Goal: Information Seeking & Learning: Learn about a topic

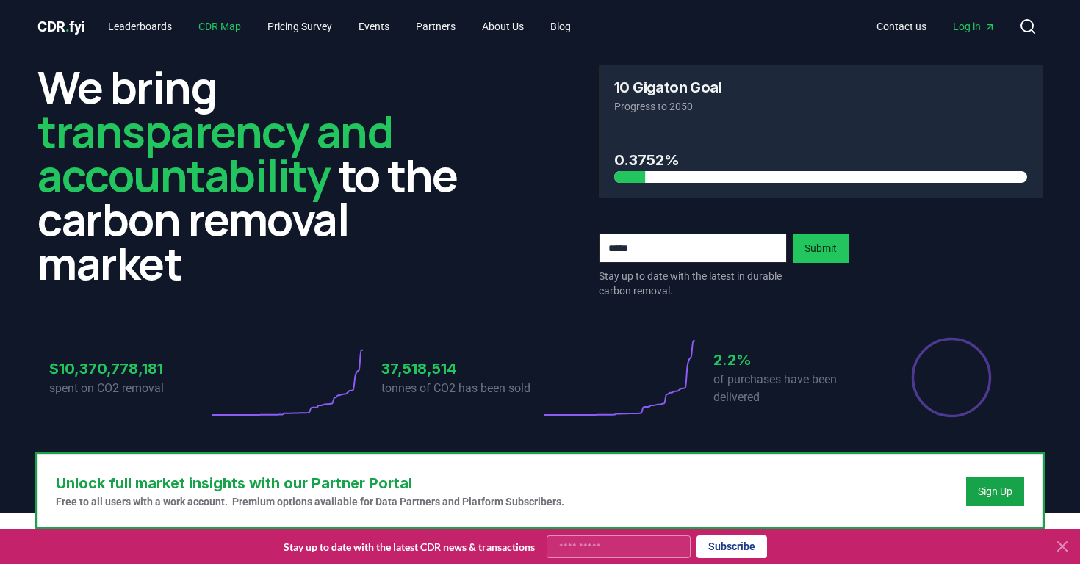
click at [229, 15] on link "CDR Map" at bounding box center [220, 26] width 66 height 26
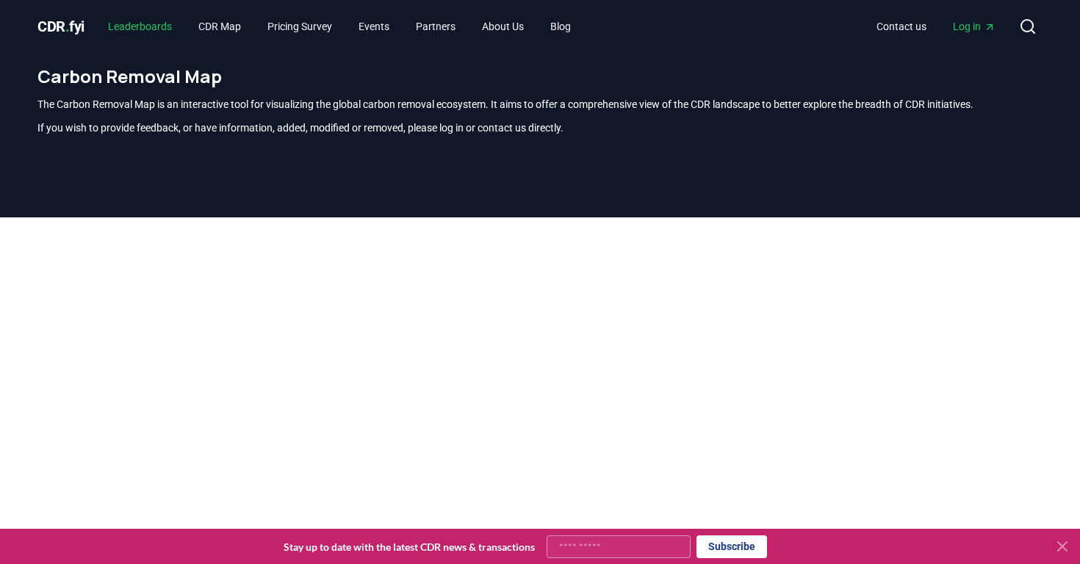
click at [168, 35] on link "Leaderboards" at bounding box center [139, 26] width 87 height 26
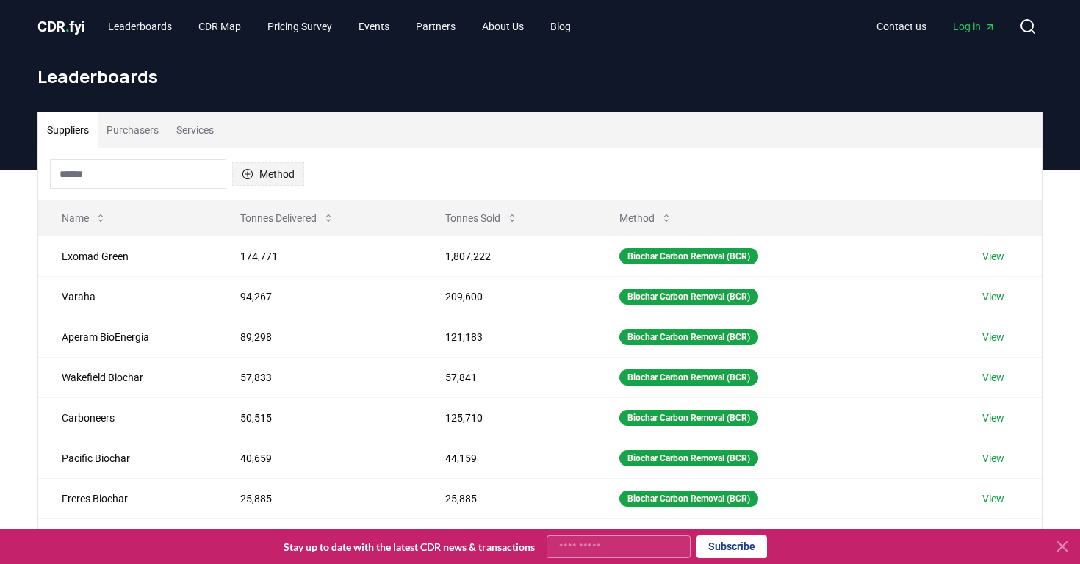
click at [266, 172] on button "Method" at bounding box center [268, 174] width 72 height 24
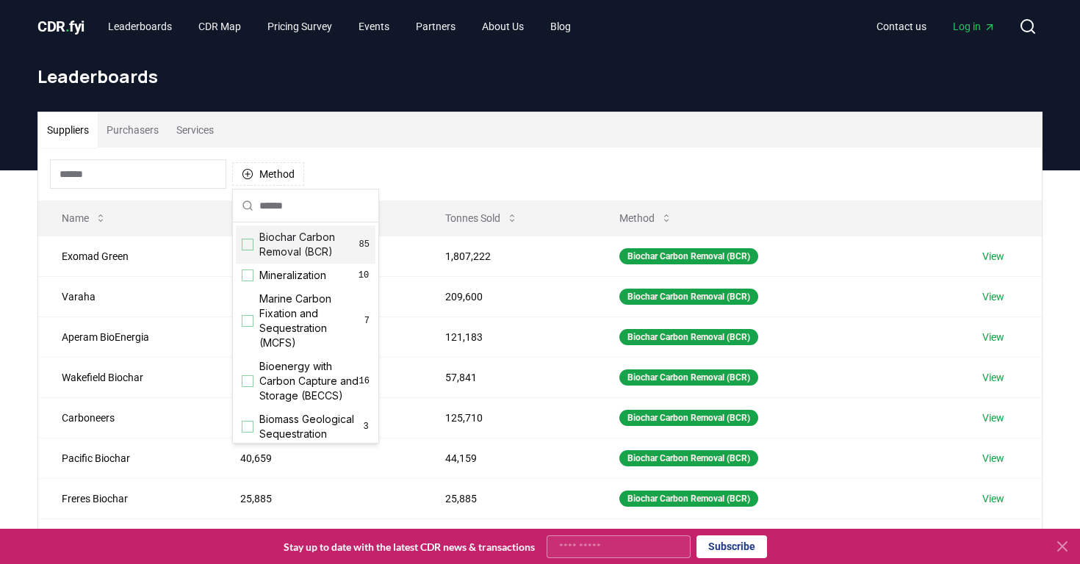
click at [351, 168] on div "Method" at bounding box center [540, 174] width 1004 height 53
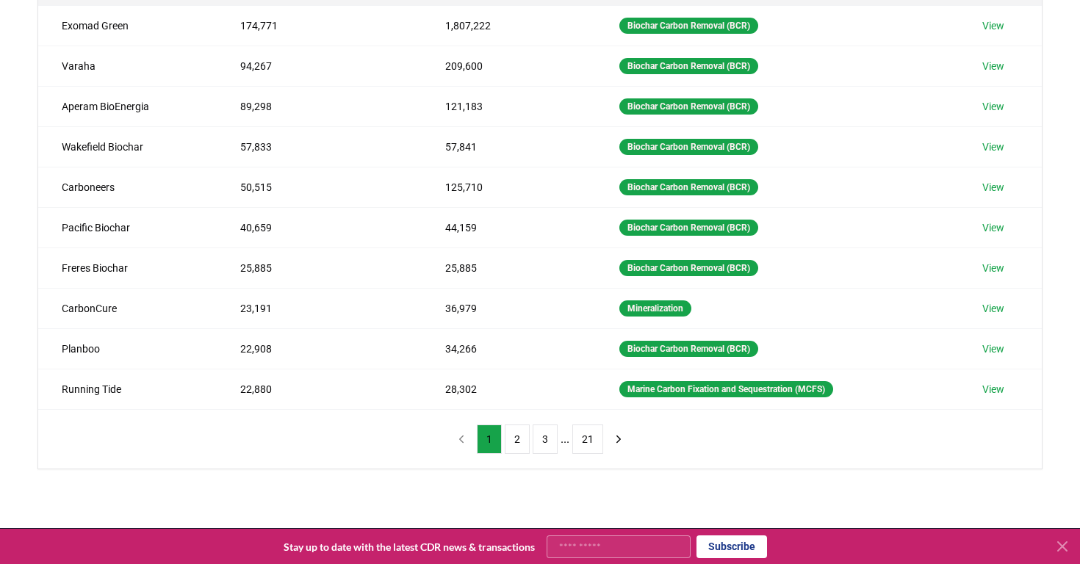
scroll to position [409, 0]
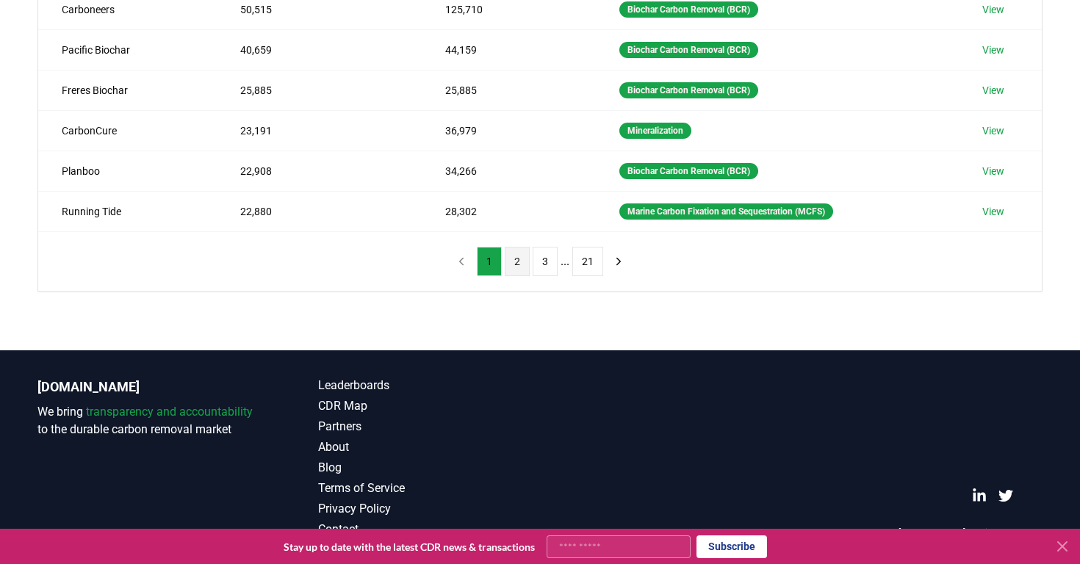
click at [513, 259] on button "2" at bounding box center [517, 261] width 25 height 29
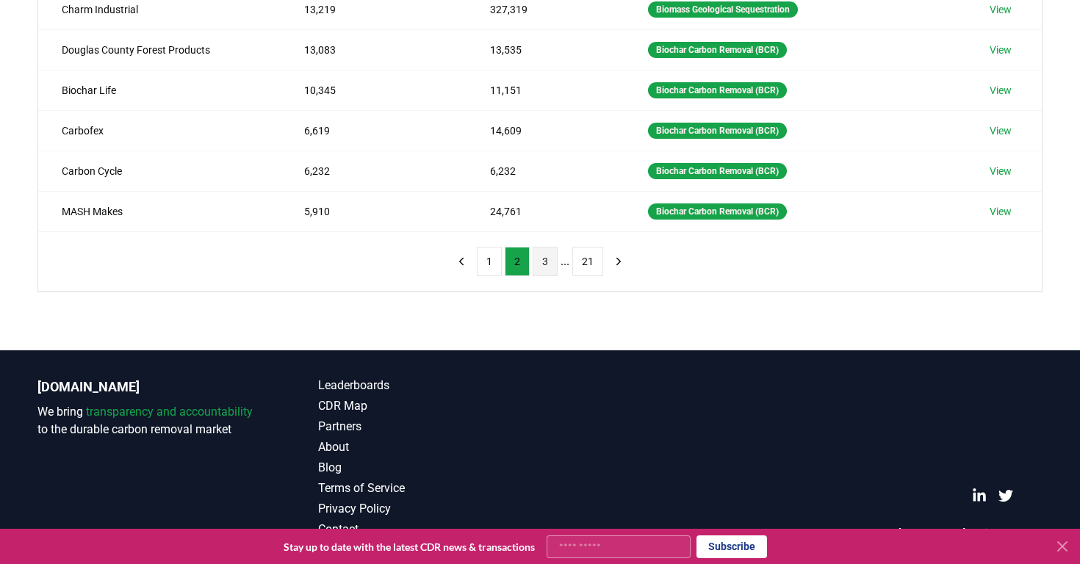
click at [539, 268] on button "3" at bounding box center [545, 261] width 25 height 29
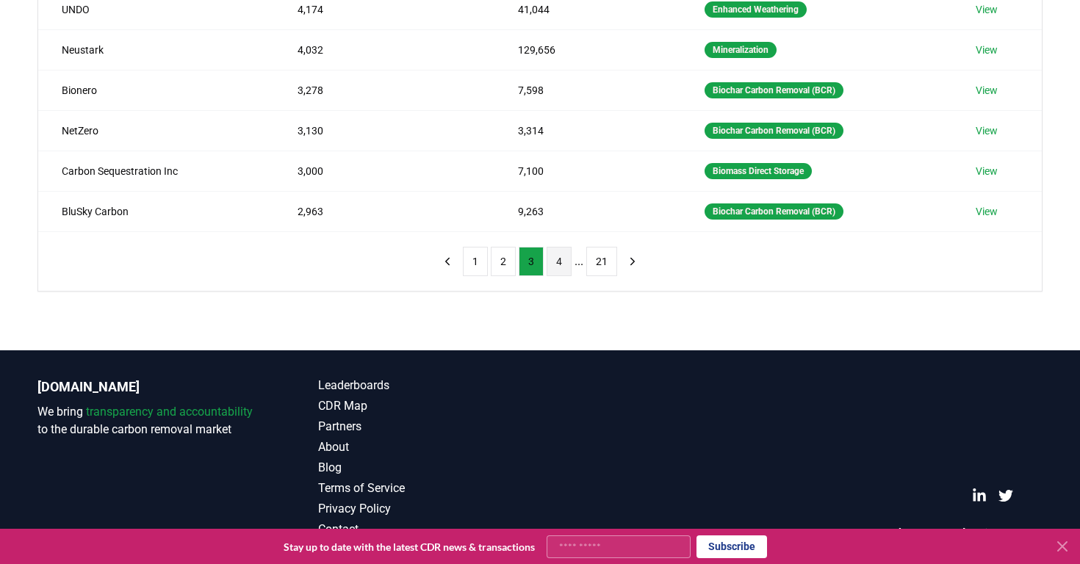
click at [558, 267] on button "4" at bounding box center [559, 261] width 25 height 29
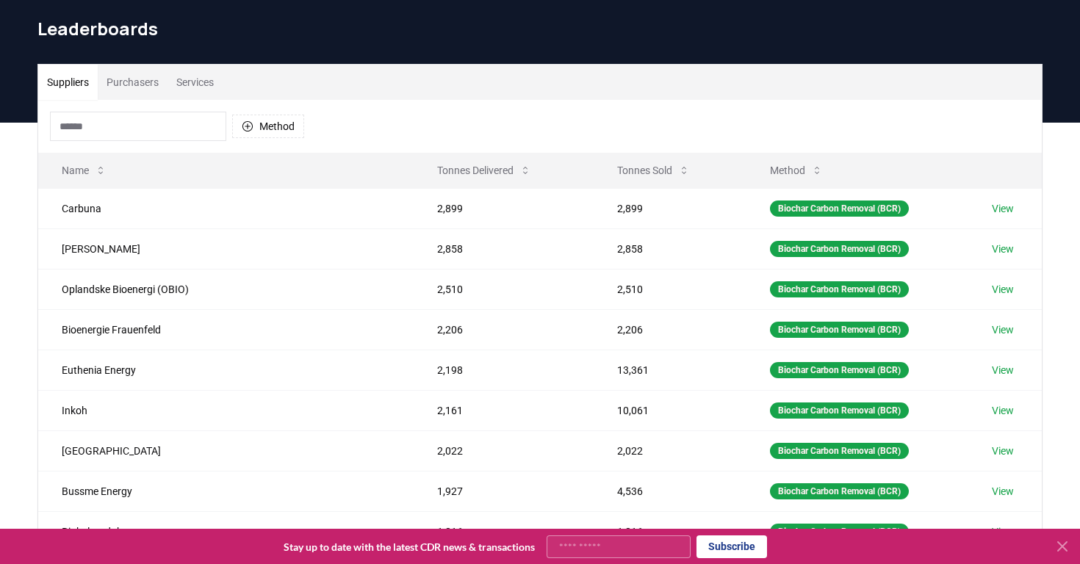
scroll to position [0, 0]
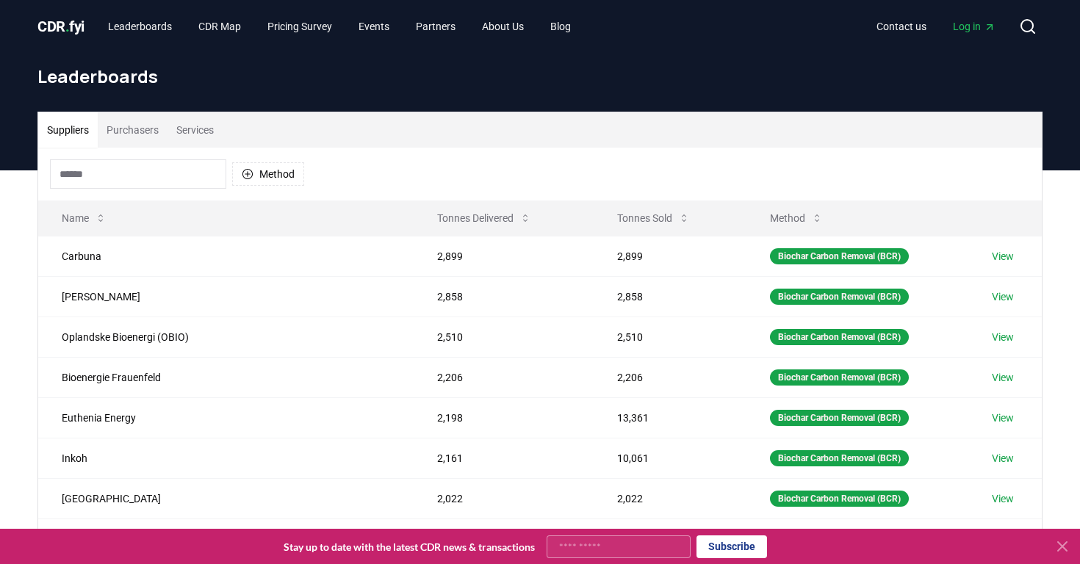
click at [192, 173] on input at bounding box center [138, 173] width 176 height 29
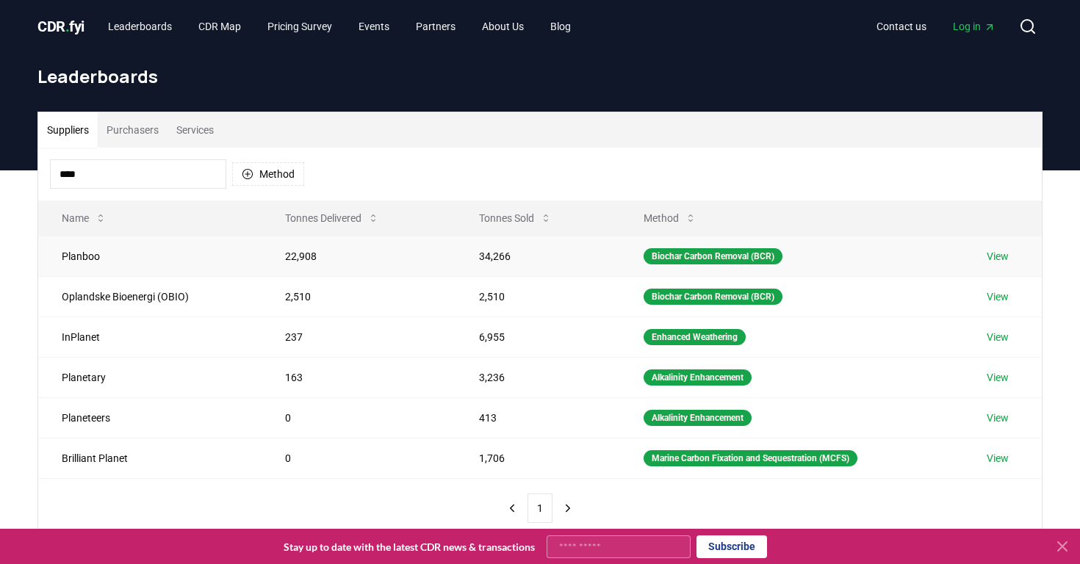
type input "****"
click at [994, 256] on link "View" at bounding box center [998, 256] width 22 height 15
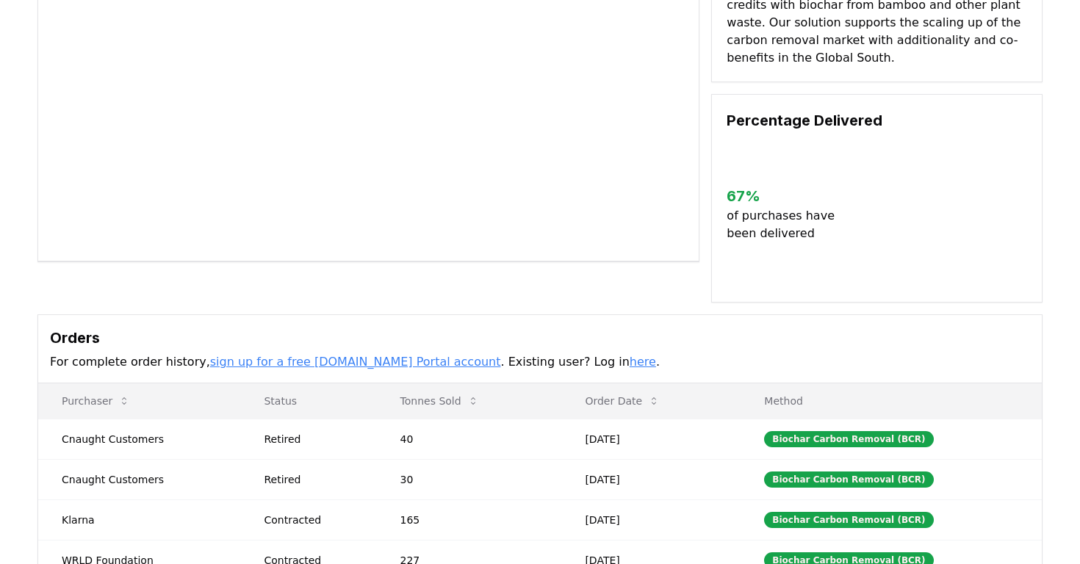
scroll to position [265, 0]
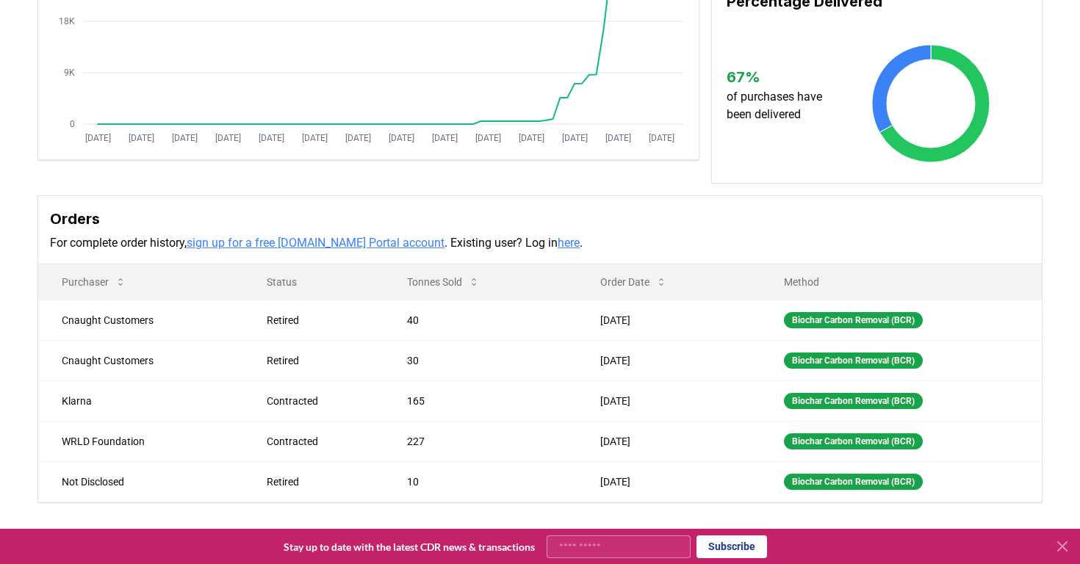
click at [558, 250] on link "here" at bounding box center [569, 243] width 22 height 14
click at [355, 250] on link "sign up for a free [DOMAIN_NAME] Portal account" at bounding box center [316, 243] width 258 height 14
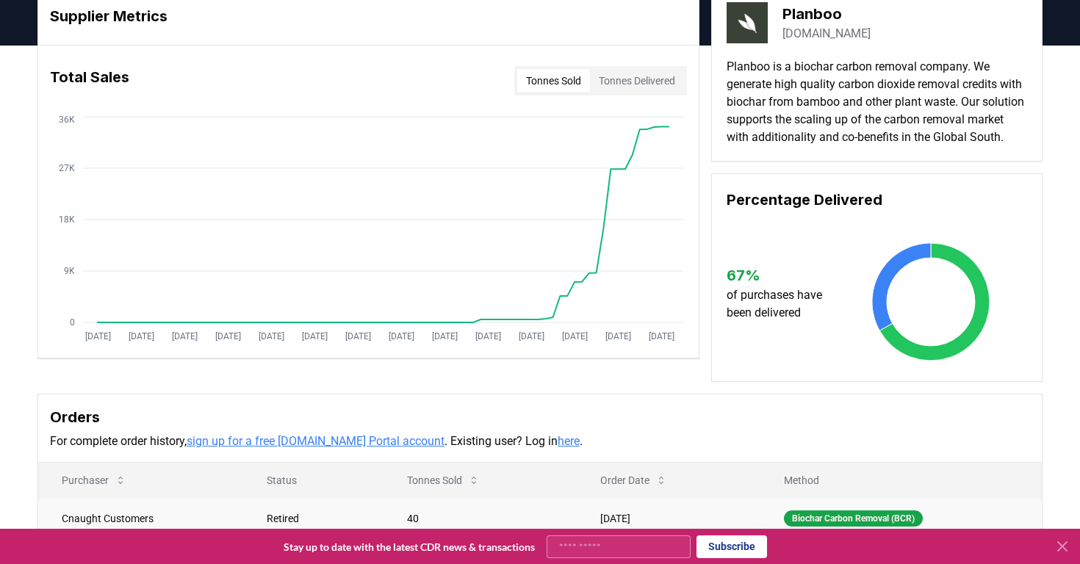
scroll to position [0, 0]
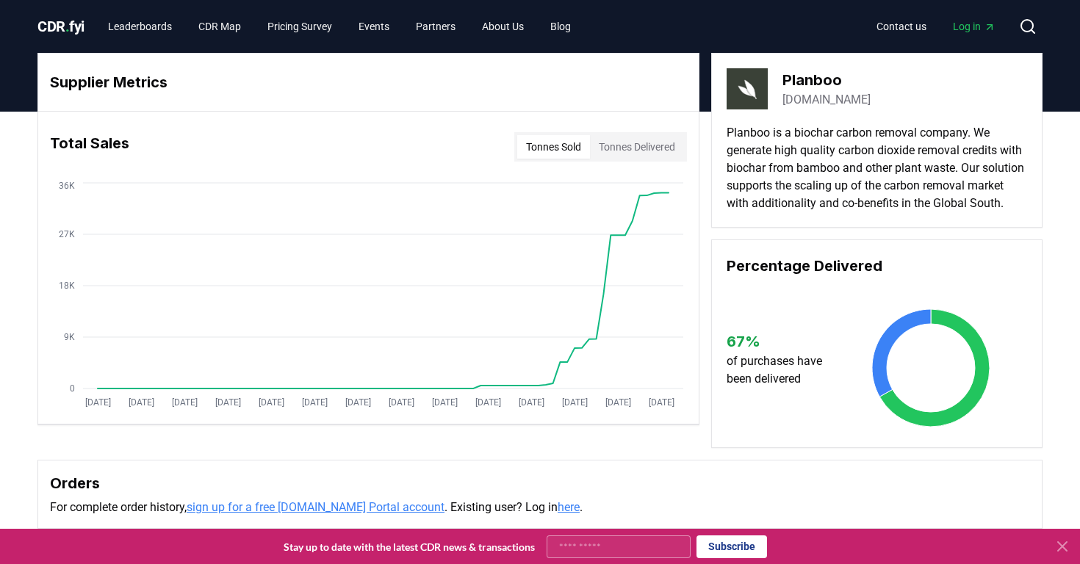
click at [642, 147] on button "Tonnes Delivered" at bounding box center [637, 147] width 94 height 24
click at [550, 149] on button "Tonnes Sold" at bounding box center [553, 147] width 73 height 24
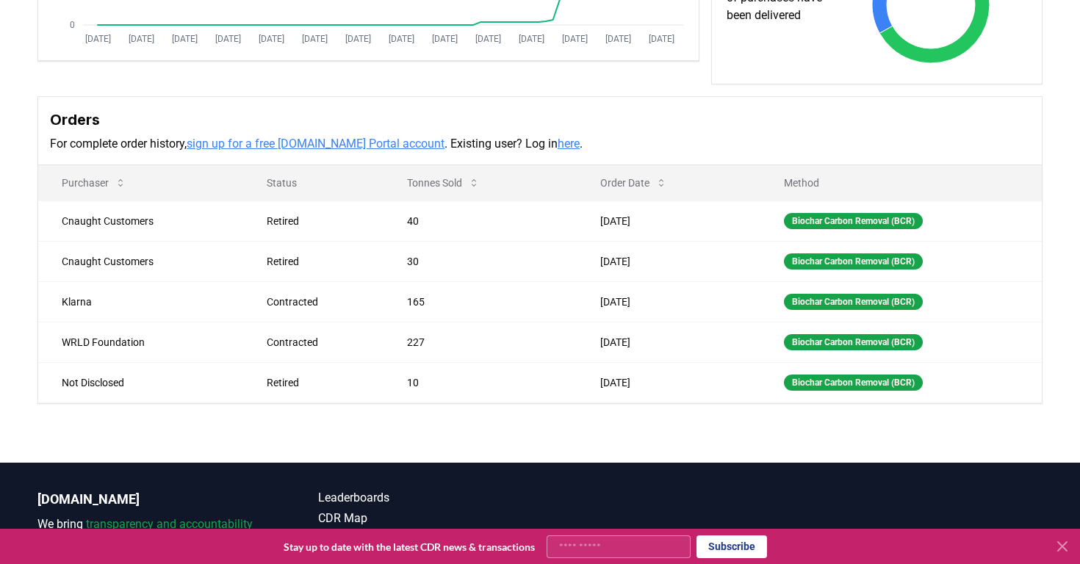
scroll to position [377, 0]
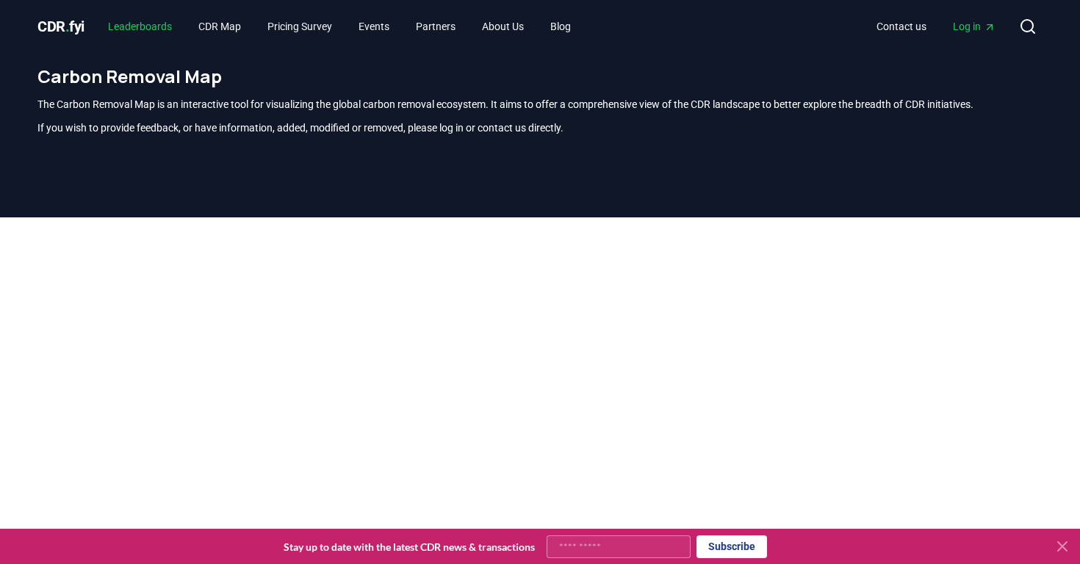
click at [159, 22] on link "Leaderboards" at bounding box center [139, 26] width 87 height 26
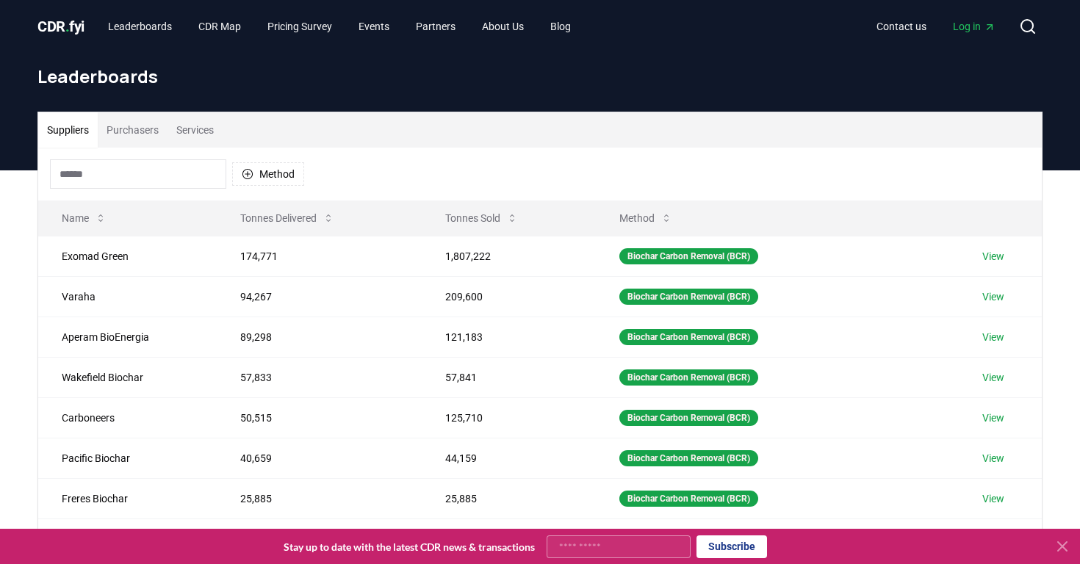
click at [142, 120] on button "Purchasers" at bounding box center [133, 129] width 70 height 35
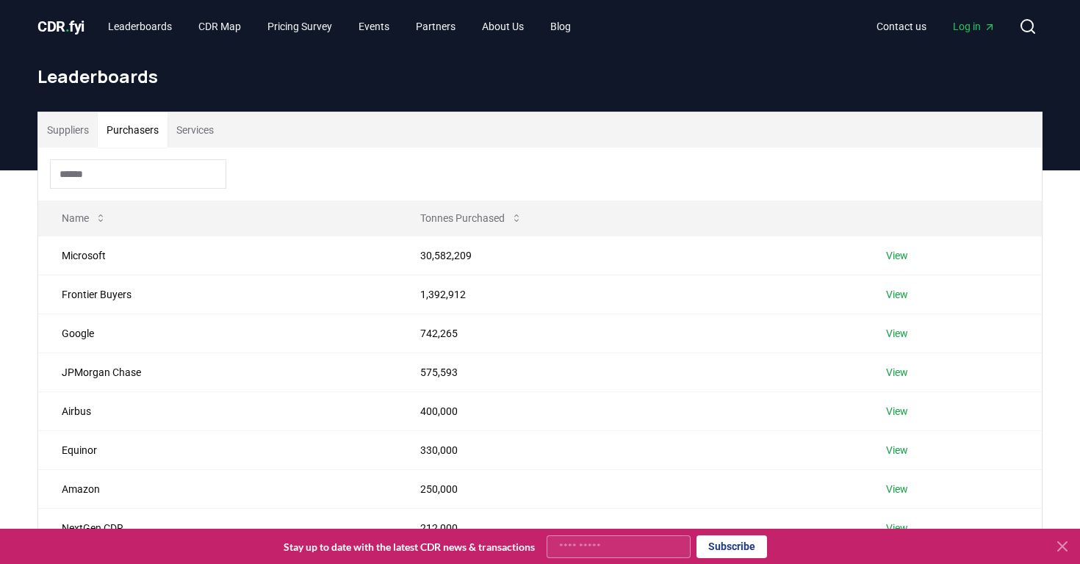
click at [204, 136] on button "Services" at bounding box center [195, 129] width 55 height 35
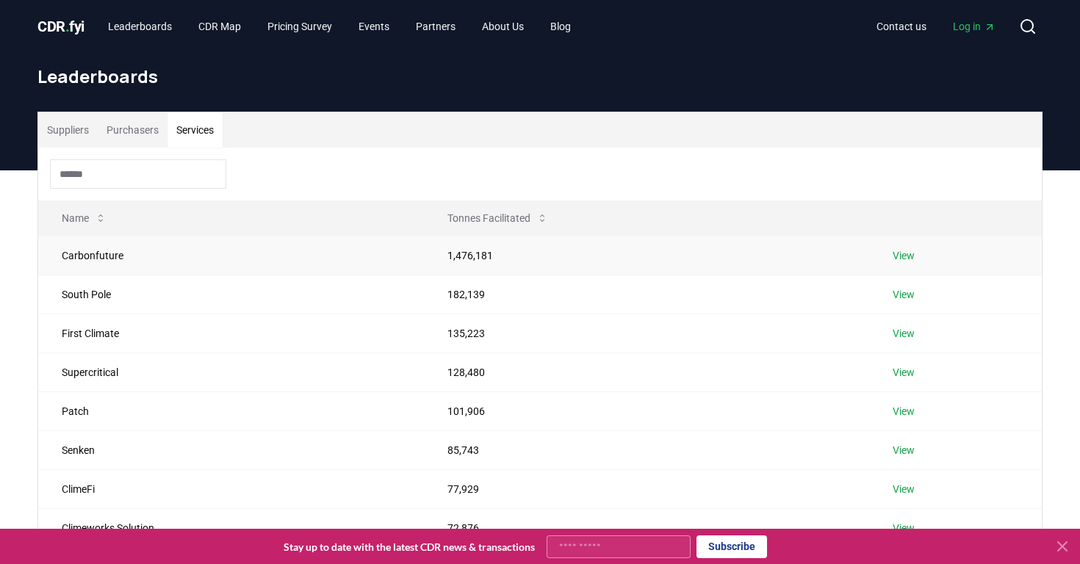
click at [905, 255] on link "View" at bounding box center [904, 255] width 22 height 15
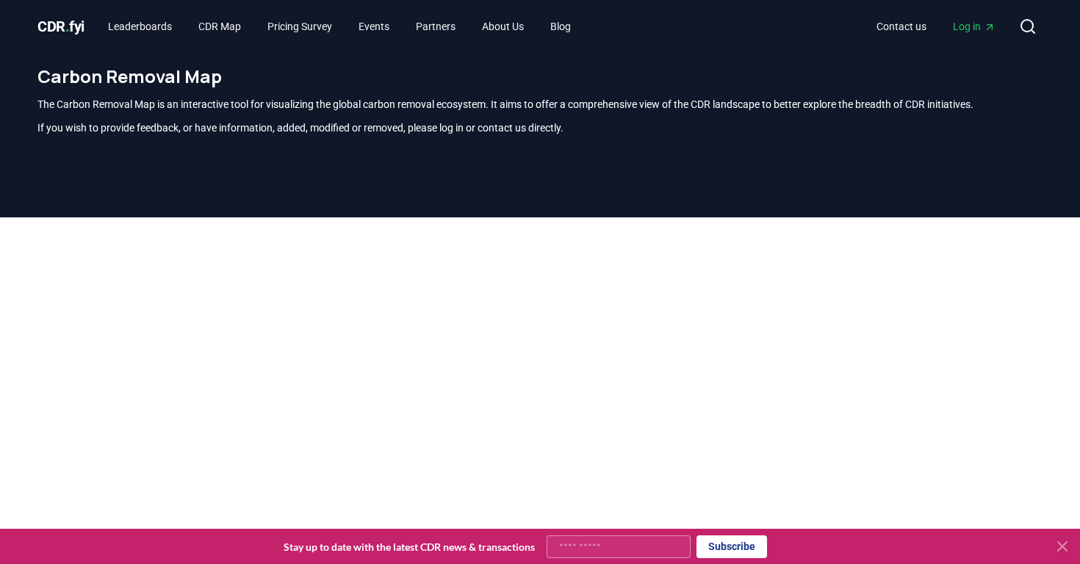
scroll to position [432, 0]
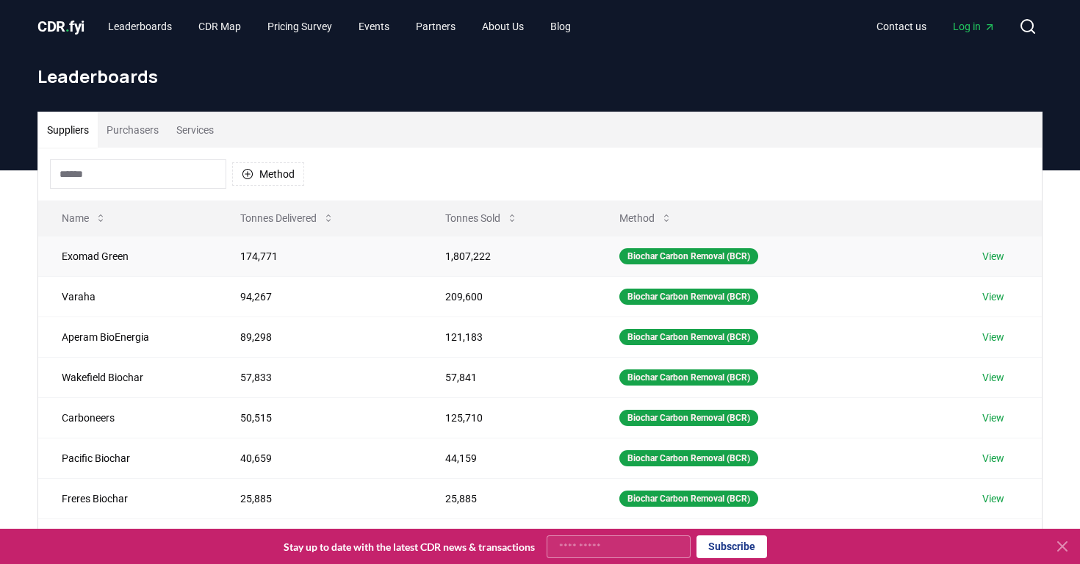
click at [340, 255] on td "174,771" at bounding box center [319, 256] width 205 height 40
click at [993, 256] on link "View" at bounding box center [994, 256] width 22 height 15
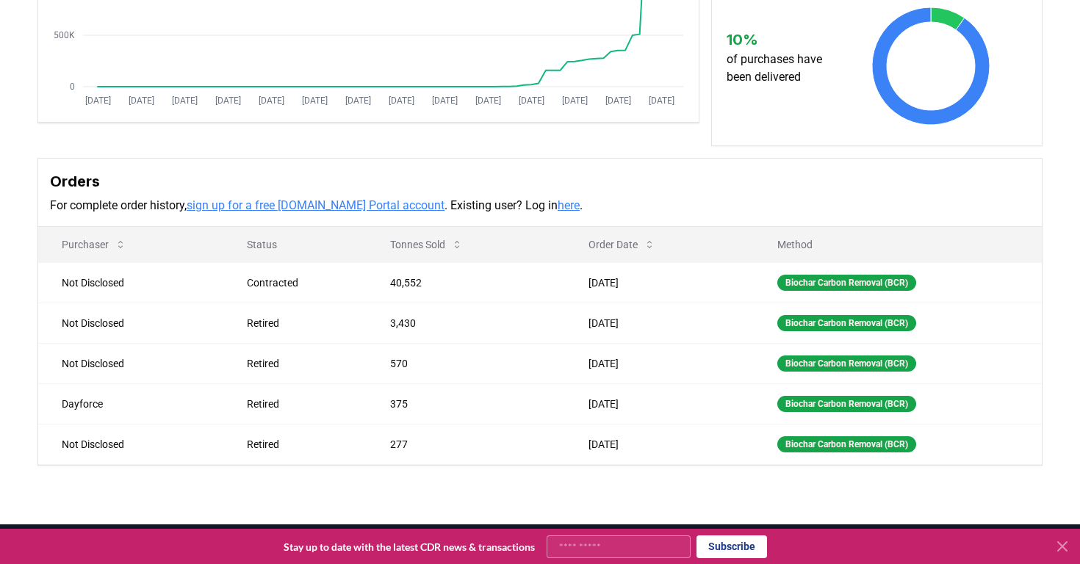
scroll to position [311, 0]
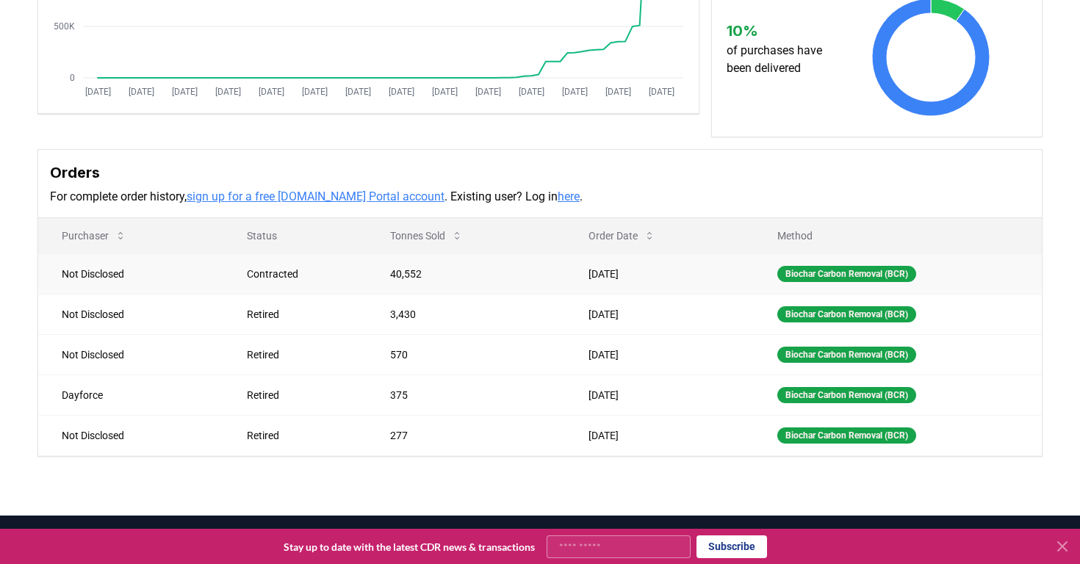
click at [450, 262] on td "40,552" at bounding box center [466, 274] width 198 height 40
